Goal: Ask a question

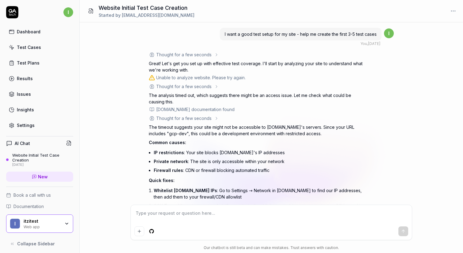
scroll to position [39, 0]
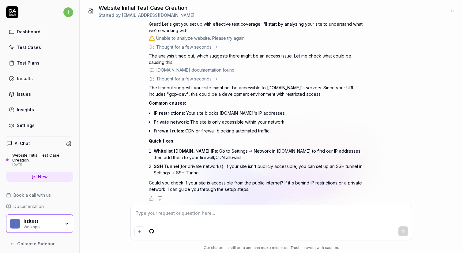
click at [114, 54] on div "I want a good test setup for my site - help me create the first 3-5 test cases …" at bounding box center [271, 113] width 383 height 182
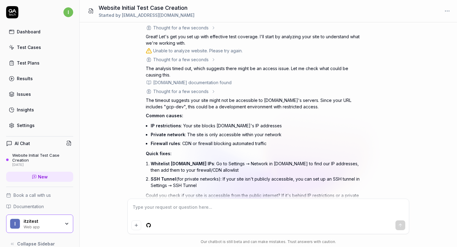
scroll to position [48, 0]
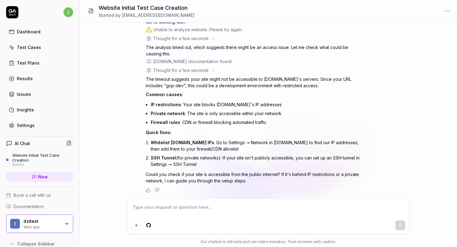
click at [214, 202] on div at bounding box center [268, 216] width 281 height 35
type textarea "*"
type textarea "I"
type textarea "*"
type textarea "I"
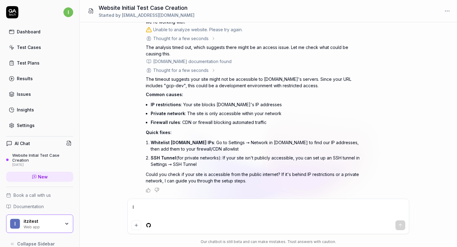
type textarea "*"
type textarea "I h"
type textarea "*"
type textarea "I ha"
type textarea "*"
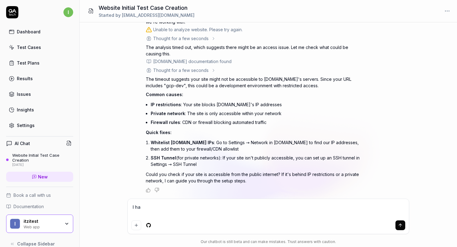
type textarea "I hav"
type textarea "*"
type textarea "I have"
type textarea "*"
type textarea "I have"
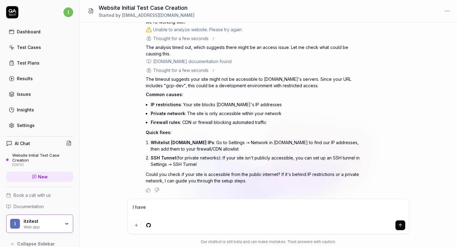
type textarea "*"
type textarea "I have a"
type textarea "*"
type textarea "I have an"
type textarea "*"
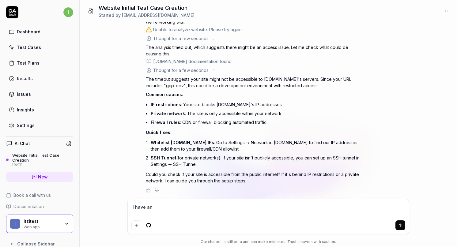
type textarea "I have an"
type textarea "*"
type textarea "I have an P"
type textarea "*"
type textarea "I have an PA"
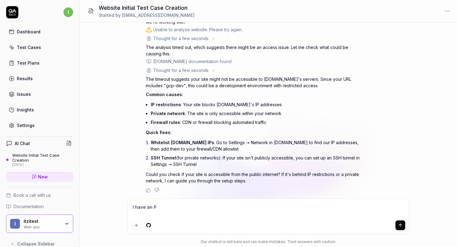
type textarea "*"
type textarea "I have an P"
type textarea "*"
type textarea "I have an"
type textarea "*"
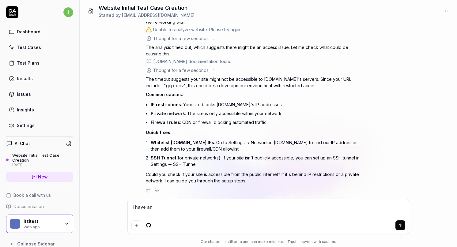
type textarea "I have an A"
type textarea "*"
type textarea "I have an AP"
type textarea "*"
type textarea "I have an API"
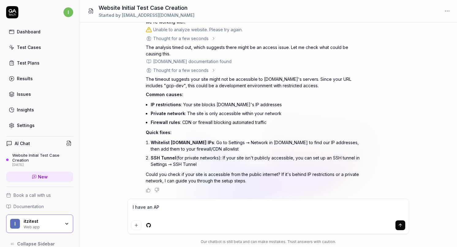
type textarea "*"
type textarea "I have an API"
type textarea "*"
type textarea "I have an API s"
type textarea "*"
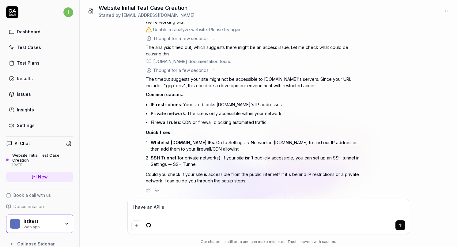
type textarea "I have an API se"
type textarea "*"
type textarea "I have an API ser"
type textarea "*"
type textarea "I have an API serv"
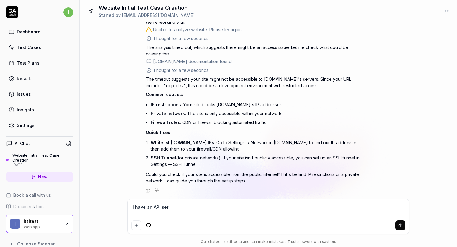
type textarea "*"
type textarea "I have an API servi"
type textarea "*"
type textarea "I have an API servic"
type textarea "*"
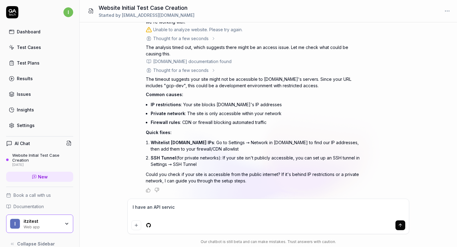
type textarea "I have an API service"
type textarea "*"
type textarea "I have an API service,"
type textarea "*"
type textarea "I have an API service,"
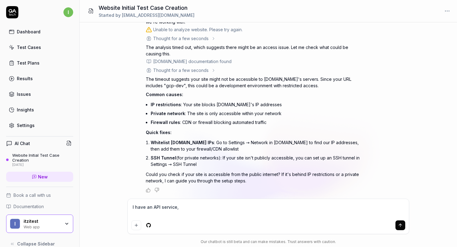
type textarea "*"
type textarea "I have an API service, a"
type textarea "*"
type textarea "I have an API service, an"
type textarea "*"
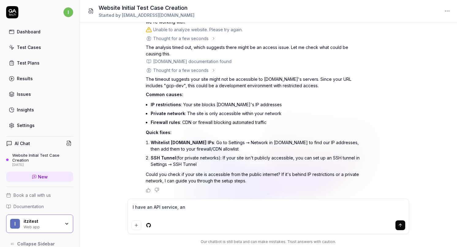
type textarea "I have an API service, and"
type textarea "*"
type textarea "I have an API service, and"
type textarea "*"
type textarea "I have an API service, and I"
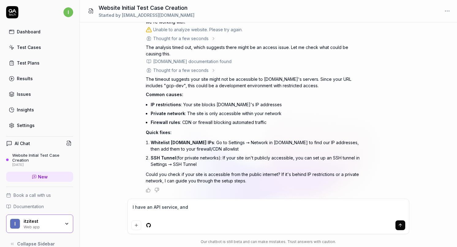
type textarea "*"
type textarea "I have an API service, and I"
type textarea "*"
type textarea "I have an API service, and I n"
type textarea "*"
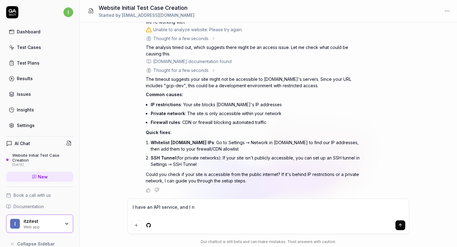
type textarea "I have an API service, and I ne"
type textarea "*"
type textarea "I have an API service, and I nee"
type textarea "*"
type textarea "I have an API service, and I need"
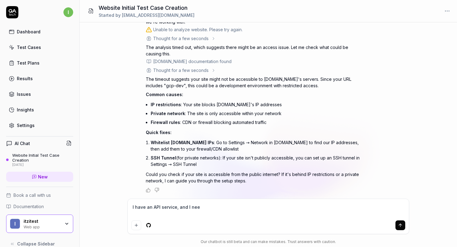
type textarea "*"
type textarea "I have an API service, and I need"
type textarea "*"
type textarea "I have an API service, and I need t"
type textarea "*"
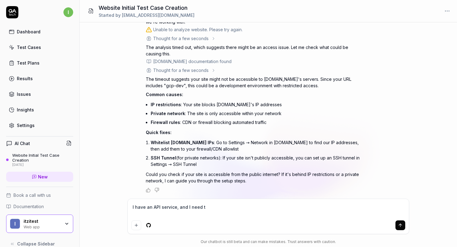
type textarea "I have an API service, and I need to"
type textarea "*"
type textarea "I have an API service, and I need to"
type textarea "*"
type textarea "I have an API service, and I need to c"
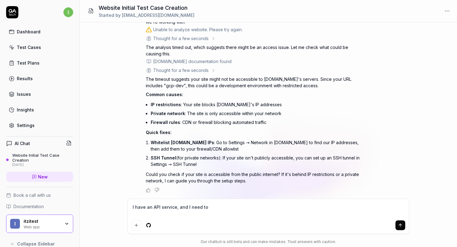
type textarea "*"
type textarea "I have an API service, and I need to cr"
type textarea "*"
type textarea "I have an API service, and I need to cre"
type textarea "*"
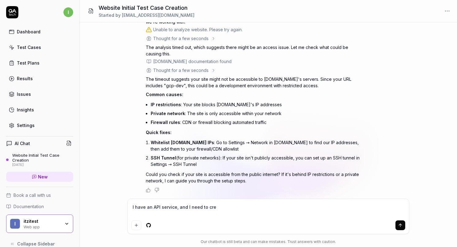
type textarea "I have an API service, and I need to crea"
type textarea "*"
type textarea "I have an API service, and I need to creat"
type textarea "*"
type textarea "I have an API service, and I need to create"
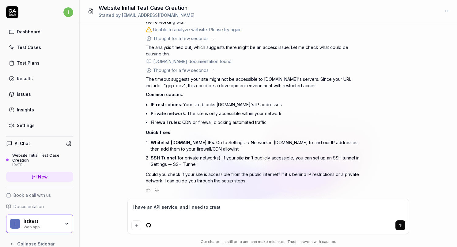
type textarea "*"
type textarea "I have an API service, and I need to create"
type textarea "*"
type textarea "I have an API service, and I need to create t"
type textarea "*"
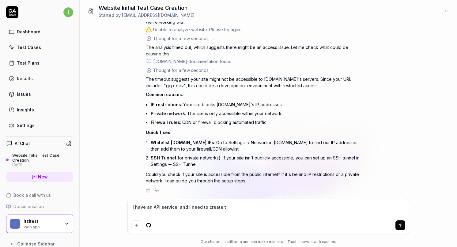
type textarea "I have an API service, and I need to create te"
type textarea "*"
type textarea "I have an API service, and I need to create tes"
type textarea "*"
type textarea "I have an API service, and I need to create test"
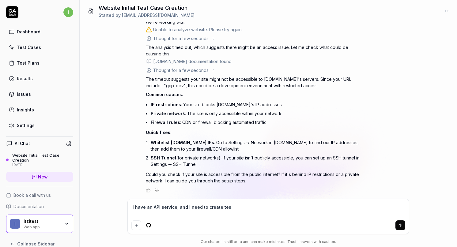
type textarea "*"
type textarea "I have an API service, and I need to create test"
type textarea "*"
type textarea "I have an API service, and I need to create test s"
type textarea "*"
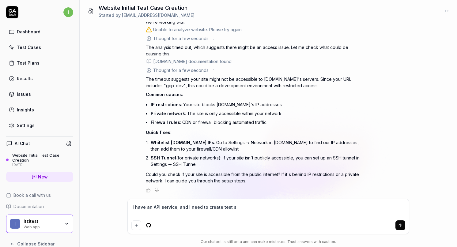
type textarea "I have an API service, and I need to create test sc"
type textarea "*"
type textarea "I have an API service, and I need to create test sce"
type textarea "*"
type textarea "I have an API service, and I need to create test scen"
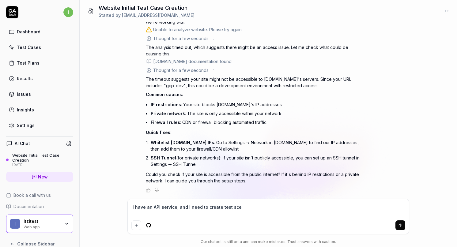
type textarea "*"
type textarea "I have an API service, and I need to create test scenr"
type textarea "*"
type textarea "I have an API service, and I need to create test scen"
type textarea "*"
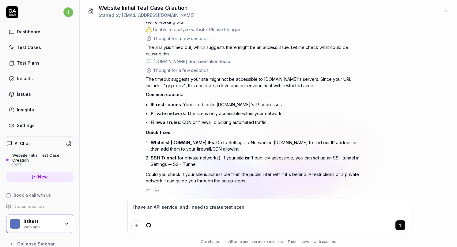
type textarea "I have an API service, and I need to create test sce"
type textarea "*"
type textarea "I have an API service, and I need to create test sc"
type textarea "*"
type textarea "I have an API service, and I need to create test s"
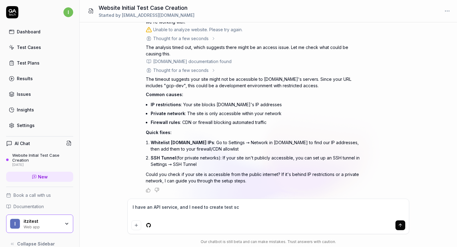
type textarea "*"
type textarea "I have an API service, and I need to create test"
type textarea "*"
type textarea "I have an API service, and I need to create test f"
type textarea "*"
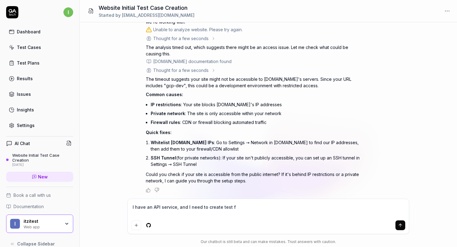
type textarea "I have an API service, and I need to create test fe"
type textarea "*"
type textarea "I have an API service, and I need to create test fea"
type textarea "*"
type textarea "I have an API service, and I need to create test feat"
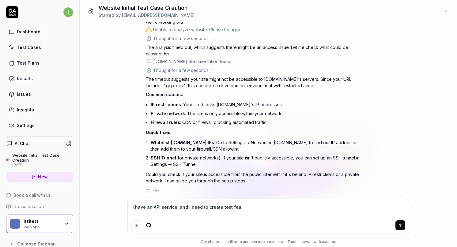
type textarea "*"
type textarea "I have an API service, and I need to create test featu"
type textarea "*"
type textarea "I have an API service, and I need to create test featur"
type textarea "*"
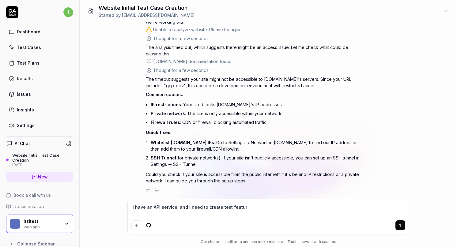
type textarea "I have an API service, and I need to create test feature"
type textarea "*"
type textarea "I have an API service, and I need to create test features"
type textarea "*"
type textarea "I have an API service, and I need to create test features"
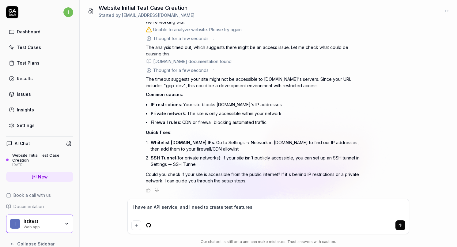
type textarea "*"
type textarea "I have an API service, and I need to create test features a"
type textarea "*"
type textarea "I have an API service, and I need to create test features an"
type textarea "*"
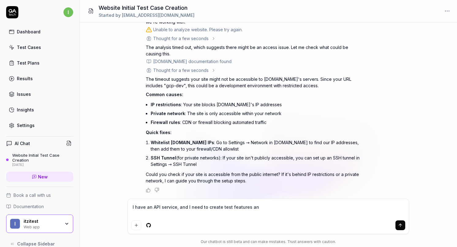
type textarea "I have an API service, and I need to create test features and"
type textarea "*"
type textarea "I have an API service, and I need to create test features and"
type textarea "*"
type textarea "I have an API service, and I need to create test features and s"
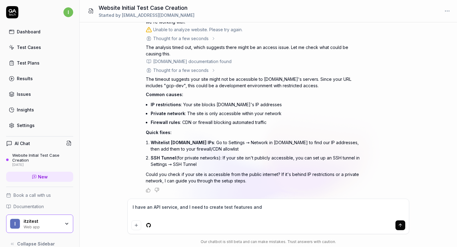
type textarea "*"
type textarea "I have an API service, and I need to create test features and se"
type textarea "*"
type textarea "I have an API service, and I need to create test features and sen"
type textarea "*"
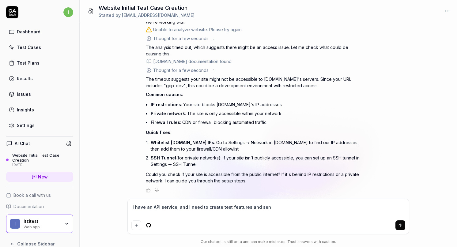
type textarea "I have an API service, and I need to create test features and se"
type textarea "*"
type textarea "I have an API service, and I need to create test features and s"
type textarea "*"
type textarea "I have an API service, and I need to create test features and sc"
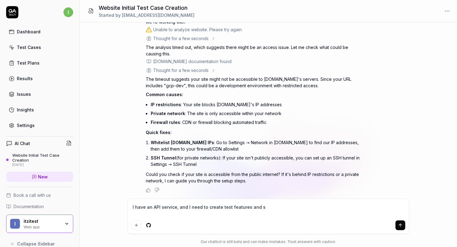
type textarea "*"
type textarea "I have an API service, and I need to create test features and sce"
type textarea "*"
type textarea "I have an API service, and I need to create test features and scen"
type textarea "*"
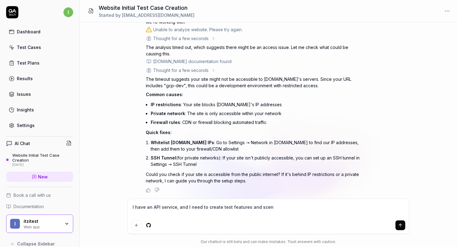
type textarea "I have an API service, and I need to create test features and scena"
type textarea "*"
type textarea "I have an API service, and I need to create test features and scenar"
type textarea "*"
type textarea "I have an API service, and I need to create test features and scenari"
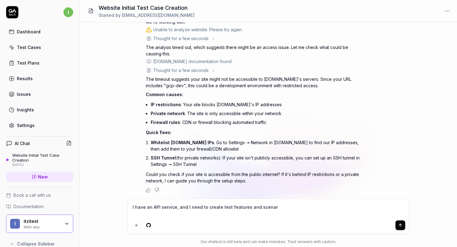
type textarea "*"
type textarea "I have an API service, and I need to create test features and scenario"
type textarea "*"
type textarea "I have an API service, and I need to create test features and scenarios"
type textarea "*"
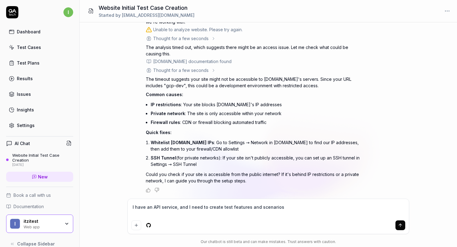
type textarea "I have an API service, and I need to create test features and scenarios"
type textarea "*"
type textarea "I have an API service, and I need to create test features and scenarios i"
type textarea "*"
type textarea "I have an API service, and I need to create test features and scenarios in"
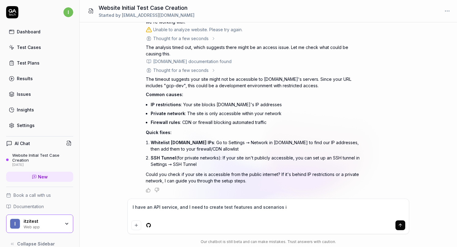
type textarea "*"
type textarea "I have an API service, and I need to create test features and scenarios ink"
type textarea "*"
type textarea "I have an API service, and I need to create test features and scenarios inka"
type textarea "*"
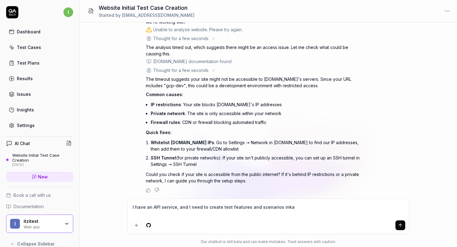
type textarea "I have an API service, and I need to create test features and scenarios ink"
type textarea "*"
type textarea "I have an API service, and I need to create test features and scenarios in"
type textarea "*"
type textarea "I have an API service, and I need to create test features and scenarios in"
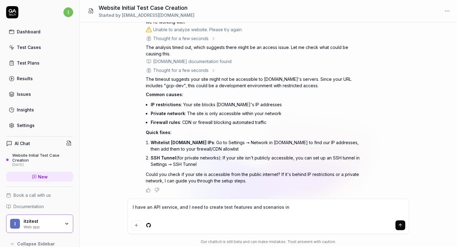
type textarea "*"
type textarea "I have an API service, and I need to create test features and scenarios in k"
type textarea "*"
type textarea "I have an API service, and I need to create test features and scenarios in ka"
type textarea "*"
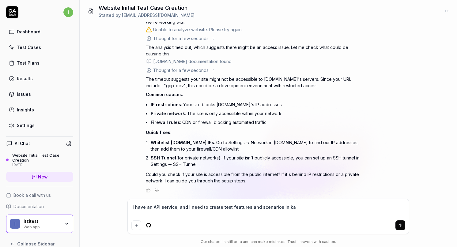
type textarea "I have an API service, and I need to create test features and scenarios in kar"
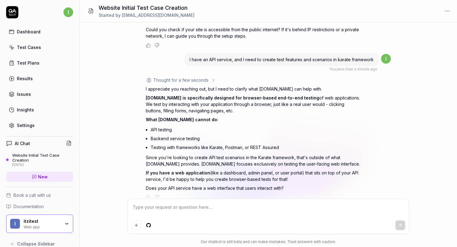
scroll to position [192, 0]
click at [123, 73] on div "I want a good test setup for my site - help me create the first 3-5 test cases …" at bounding box center [268, 110] width 377 height 176
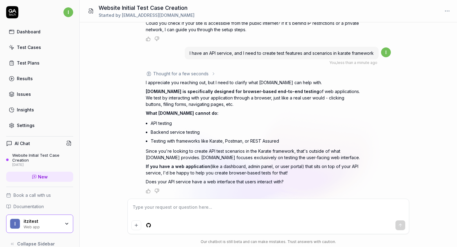
scroll to position [200, 0]
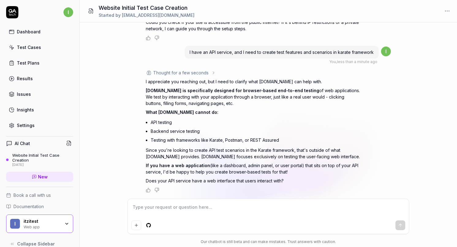
click at [121, 116] on div "I want a good test setup for my site - help me create the first 3-5 test cases …" at bounding box center [268, 110] width 377 height 176
